Goal: Find specific page/section: Find specific page/section

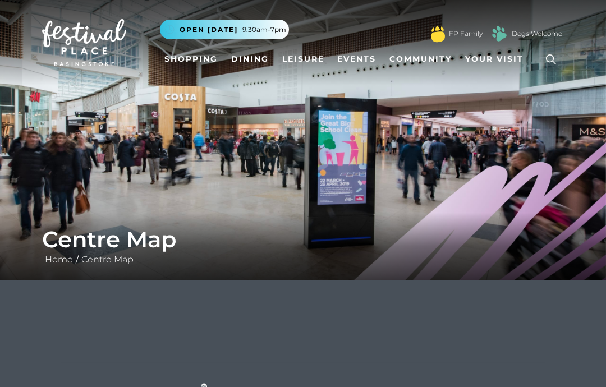
click at [199, 59] on link "Shopping" at bounding box center [191, 59] width 62 height 21
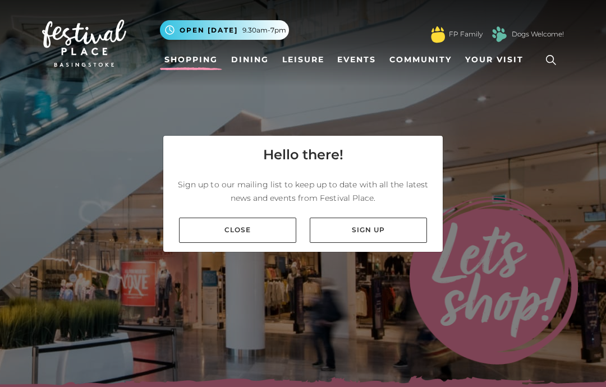
click at [270, 243] on link "Close" at bounding box center [237, 230] width 117 height 25
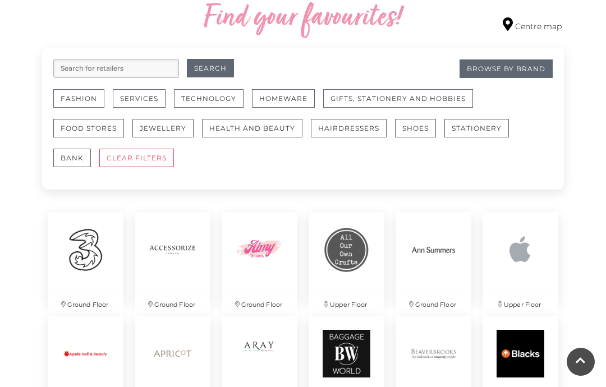
scroll to position [669, 0]
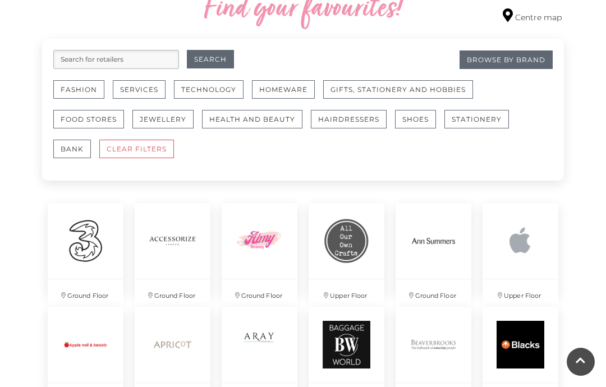
click at [90, 58] on input "search" at bounding box center [116, 59] width 126 height 19
type input "Flip out"
click at [210, 59] on button "Search" at bounding box center [210, 59] width 47 height 19
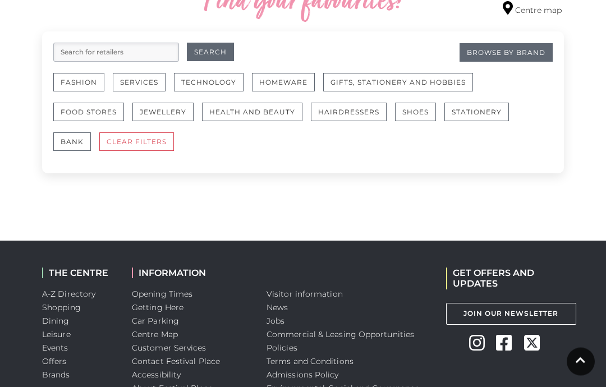
scroll to position [739, 0]
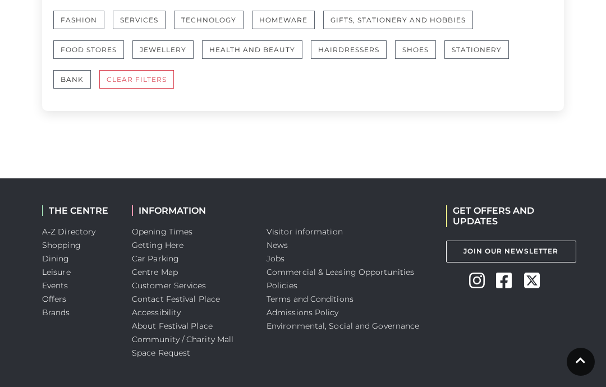
click at [68, 276] on link "Leisure" at bounding box center [56, 272] width 29 height 10
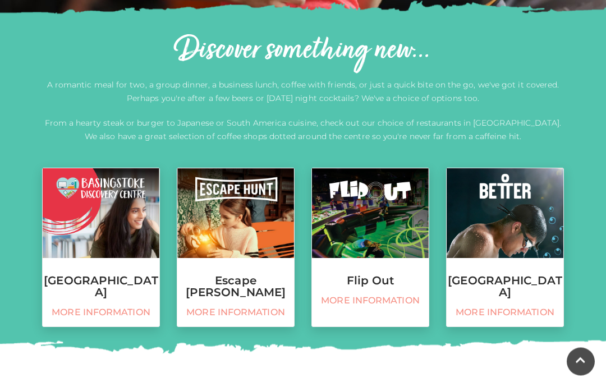
scroll to position [371, 0]
click at [389, 282] on h3 "Flip Out" at bounding box center [370, 281] width 117 height 12
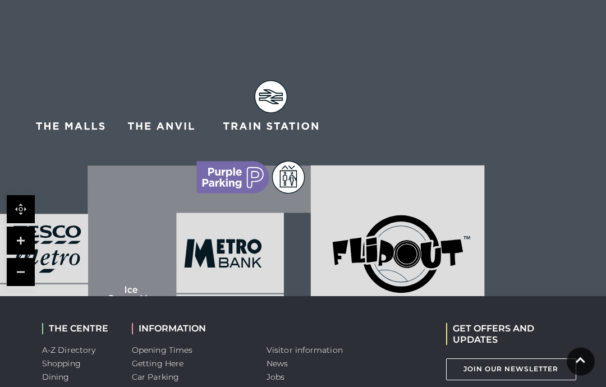
scroll to position [1701, 0]
